Goal: Information Seeking & Learning: Learn about a topic

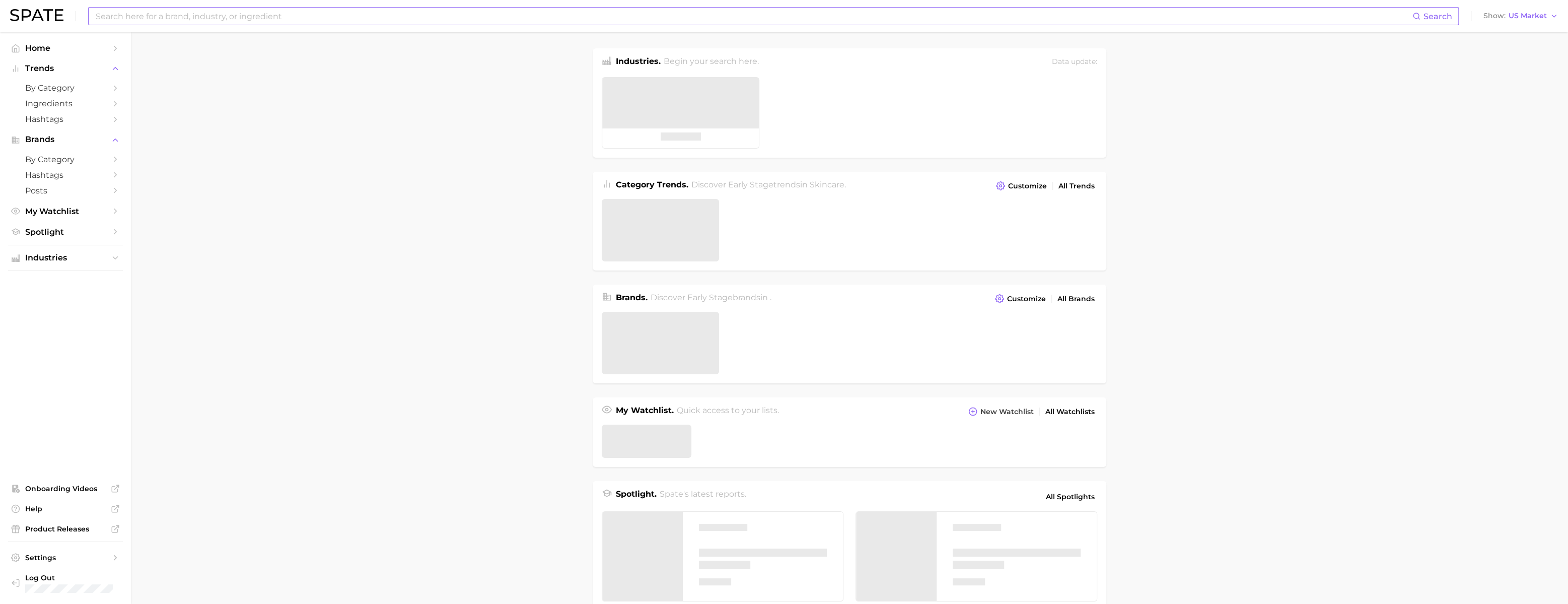
click at [259, 16] on input at bounding box center [754, 16] width 1318 height 17
type input "ㄴ"
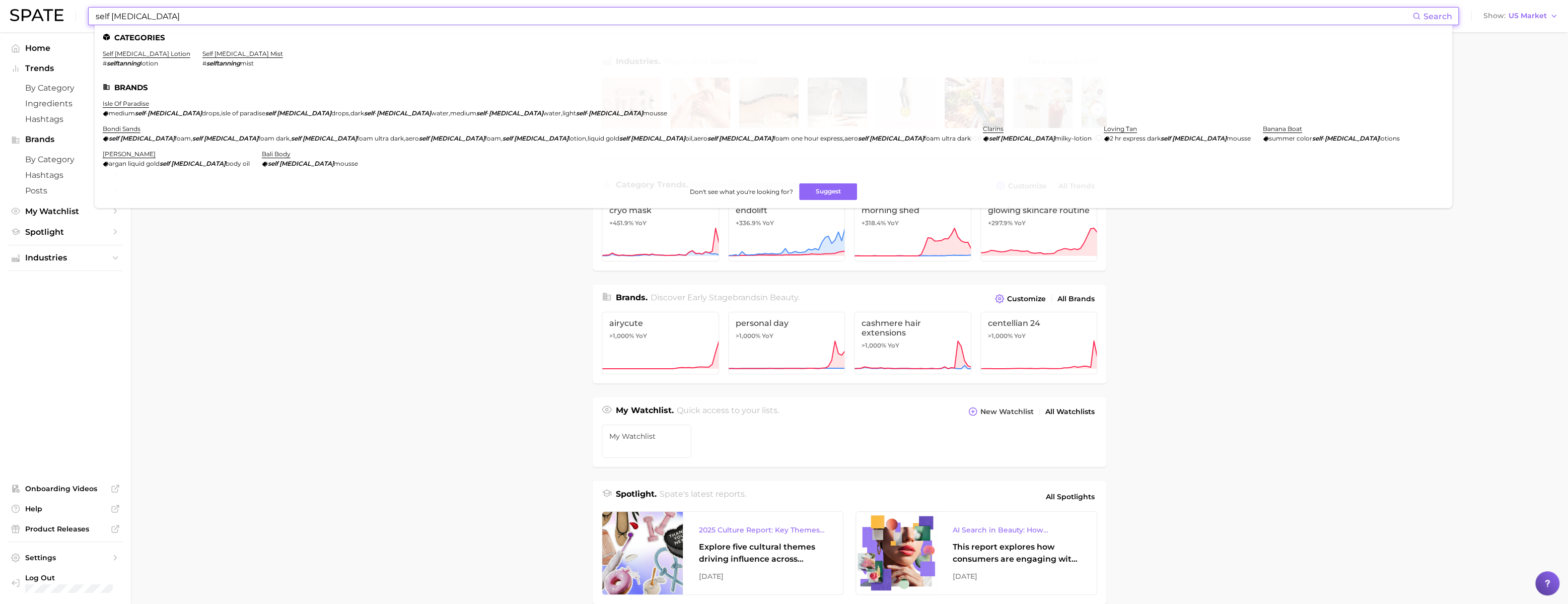
click at [354, 21] on input "self [MEDICAL_DATA]" at bounding box center [754, 16] width 1318 height 17
paste input "brow pigmentation"
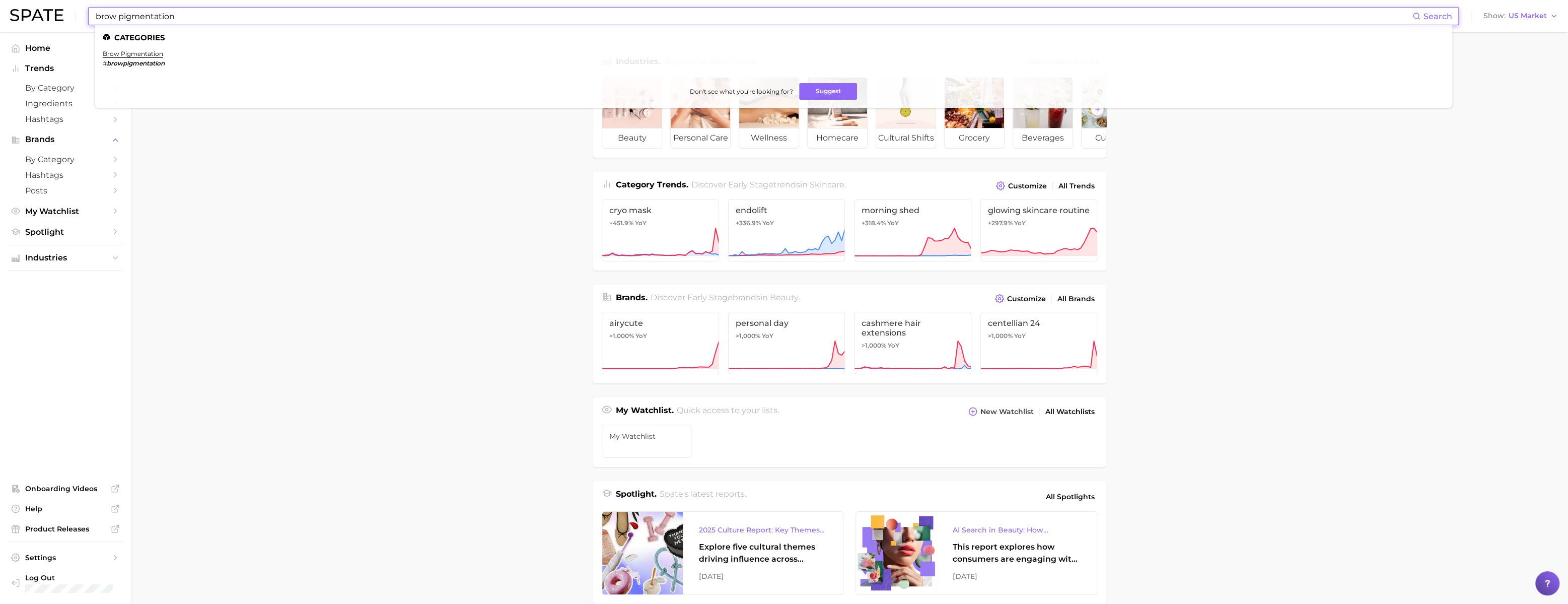
drag, startPoint x: 133, startPoint y: 19, endPoint x: 257, endPoint y: 9, distance: 124.4
click at [257, 9] on input "brow pigmentation" at bounding box center [754, 16] width 1318 height 17
drag, startPoint x: 177, startPoint y: 18, endPoint x: 236, endPoint y: 18, distance: 59.0
click at [236, 18] on input "brow pigmentation" at bounding box center [754, 16] width 1318 height 17
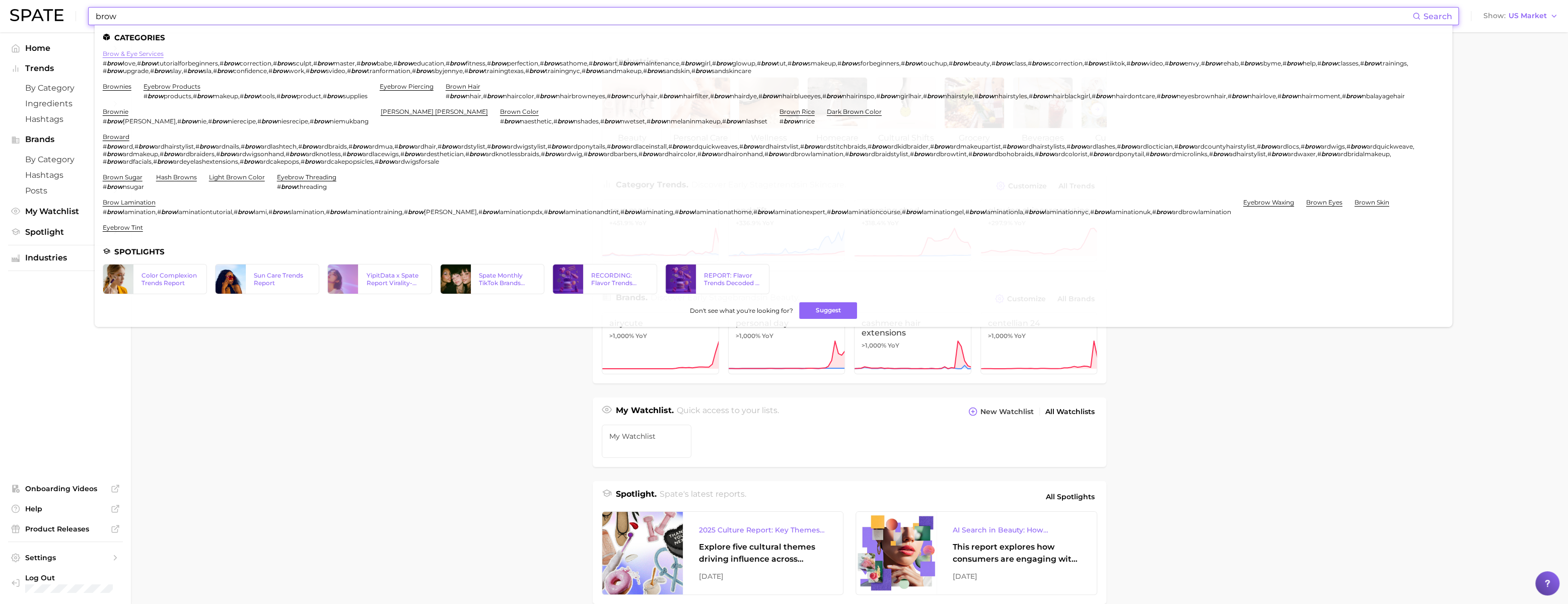
type input "brow"
click at [161, 54] on link "brow & eye services" at bounding box center [133, 54] width 61 height 7
